Goal: Information Seeking & Learning: Learn about a topic

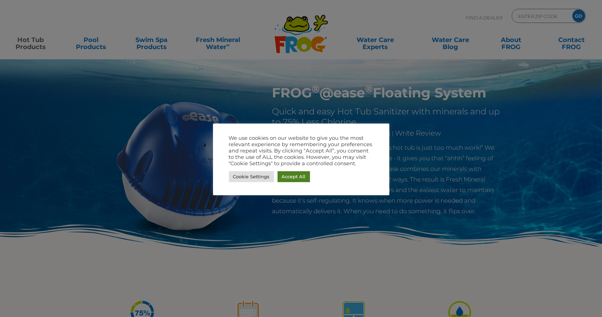
click at [285, 176] on link "Accept All" at bounding box center [294, 176] width 32 height 11
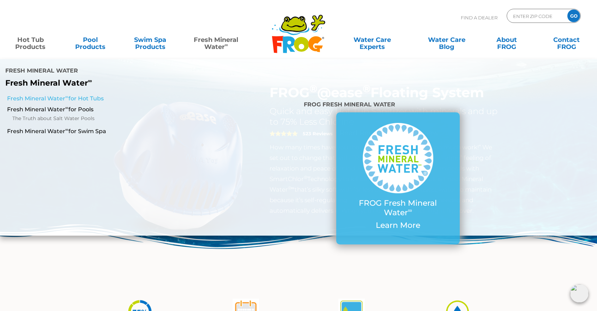
click at [89, 95] on link "Fresh Mineral Water ∞ for Hot Tubs" at bounding box center [103, 99] width 192 height 8
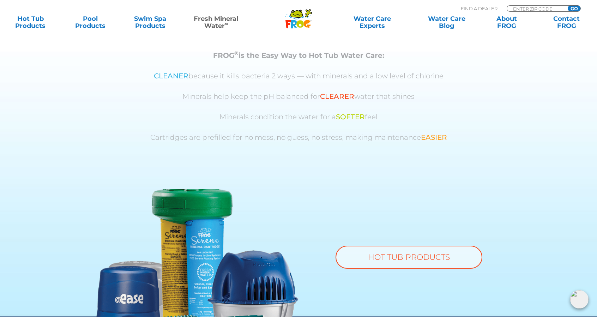
scroll to position [395, 0]
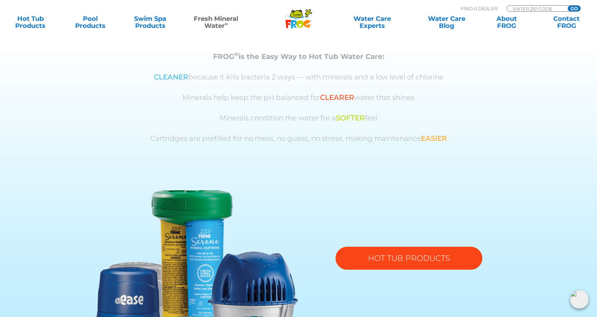
click at [408, 255] on link "HOT TUB PRODUCTS" at bounding box center [408, 257] width 147 height 23
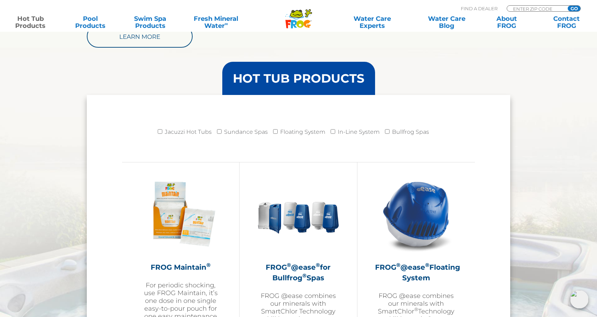
scroll to position [513, 0]
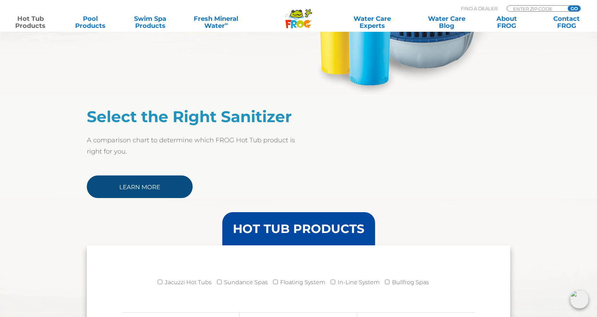
click at [148, 189] on link "Learn More" at bounding box center [140, 186] width 106 height 23
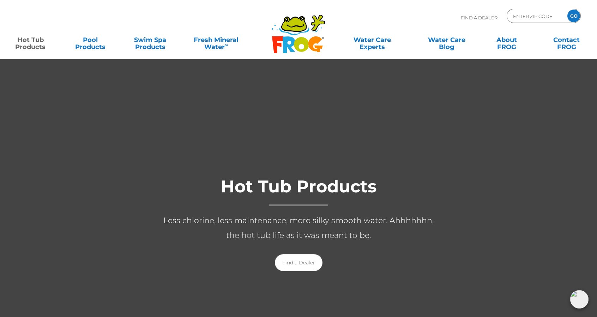
scroll to position [17, 0]
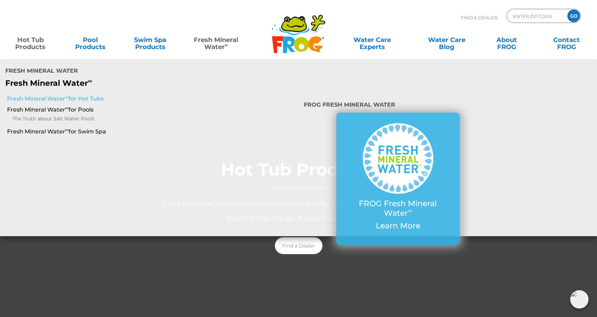
click at [94, 95] on link "Fresh Mineral Water ∞ for Hot Tubs" at bounding box center [103, 99] width 192 height 8
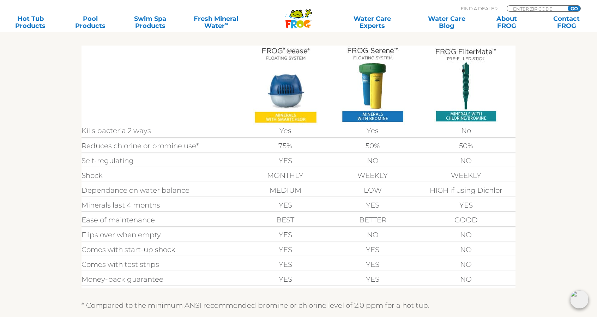
scroll to position [218, 0]
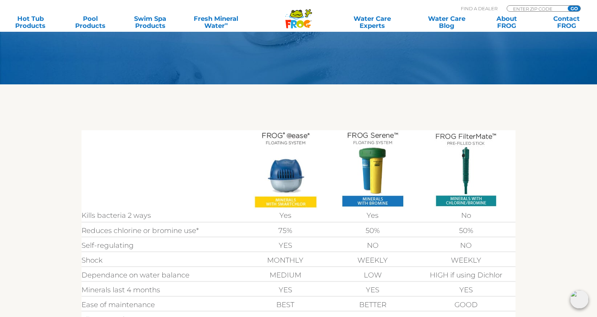
scroll to position [134, 0]
